Goal: Information Seeking & Learning: Learn about a topic

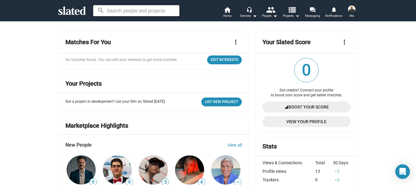
click at [296, 14] on mat-icon "view_list" at bounding box center [291, 9] width 9 height 9
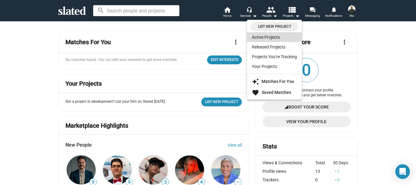
click at [278, 38] on link "Active Projects" at bounding box center [274, 37] width 55 height 10
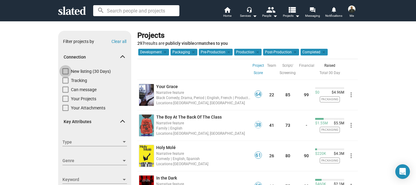
click at [64, 72] on span at bounding box center [65, 71] width 6 height 6
click at [65, 74] on input "New listing (30 Days)" at bounding box center [65, 74] width 0 height 0
checkbox input "true"
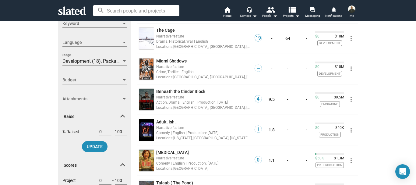
scroll to position [312, 0]
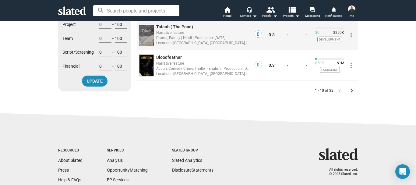
click at [189, 24] on div "Talaab ( The Pond)" at bounding box center [203, 27] width 94 height 6
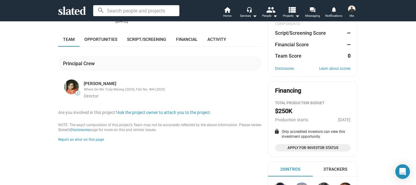
scroll to position [61, 0]
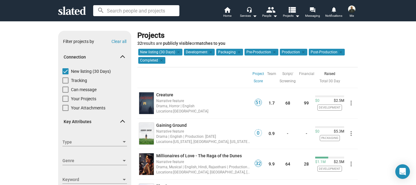
scroll to position [156, 0]
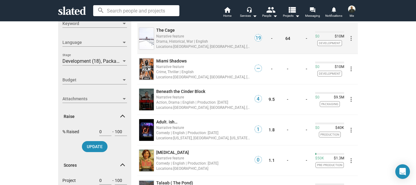
click at [171, 29] on span "The Cage" at bounding box center [165, 30] width 19 height 5
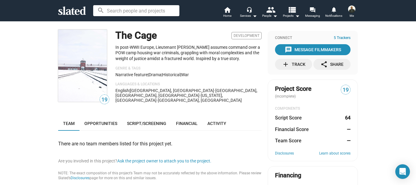
click at [411, 104] on div "19 The Cage Development In post-WWII Europe, Lieutenant [PERSON_NAME] assumes c…" at bounding box center [208, 179] width 416 height 317
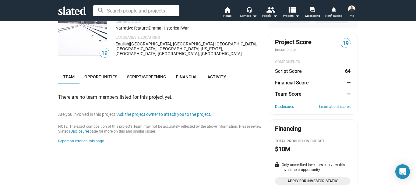
scroll to position [42, 0]
